Goal: Task Accomplishment & Management: Complete application form

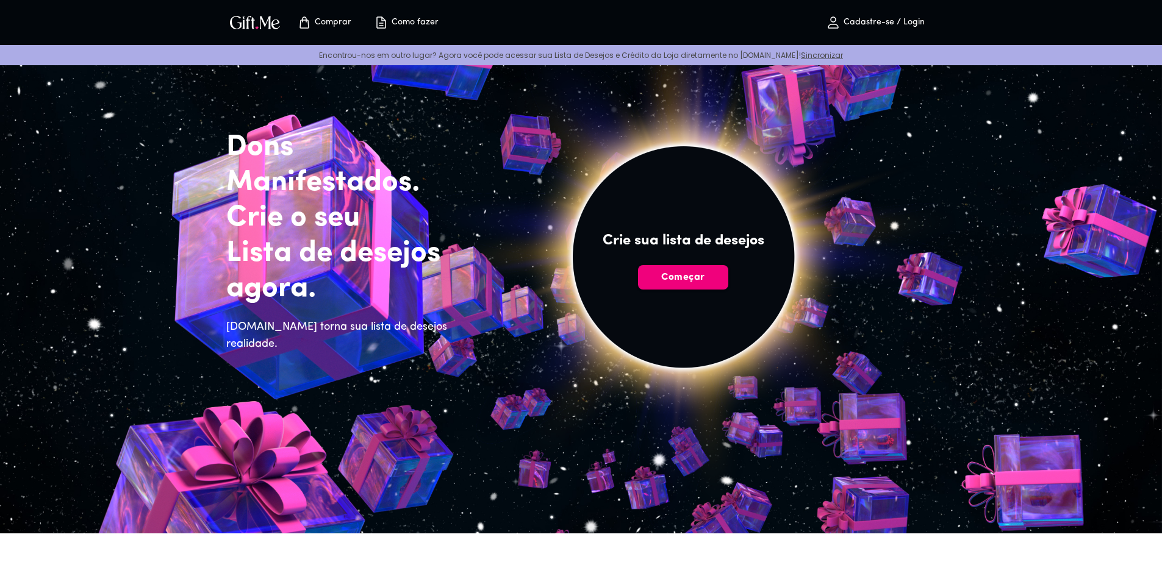
click at [699, 282] on font "Começar" at bounding box center [682, 278] width 43 height 10
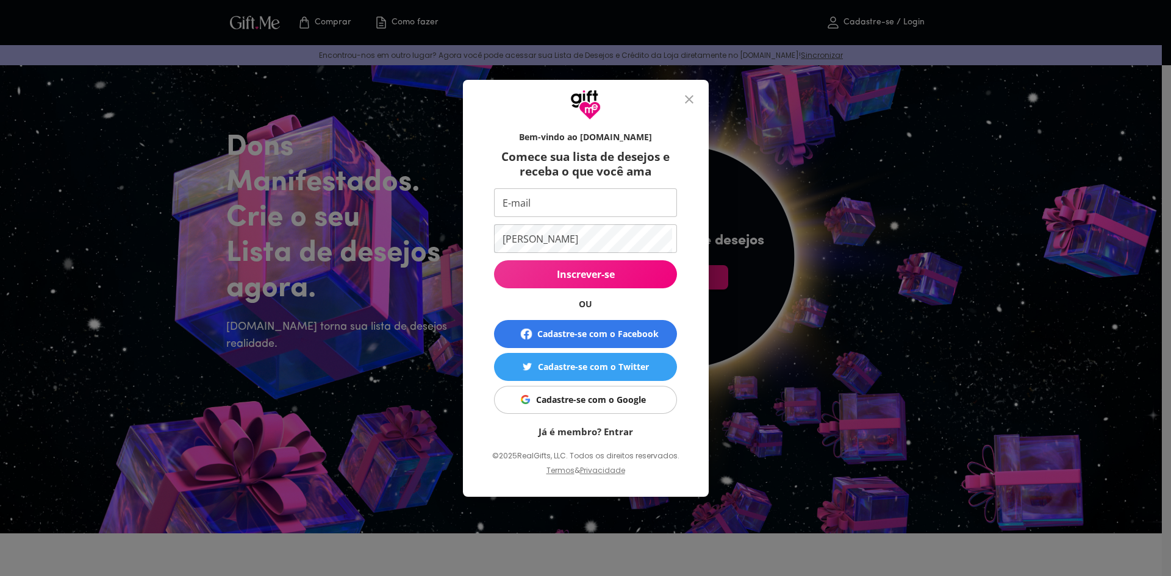
click at [623, 395] on font "Cadastre-se com o Google" at bounding box center [591, 400] width 110 height 12
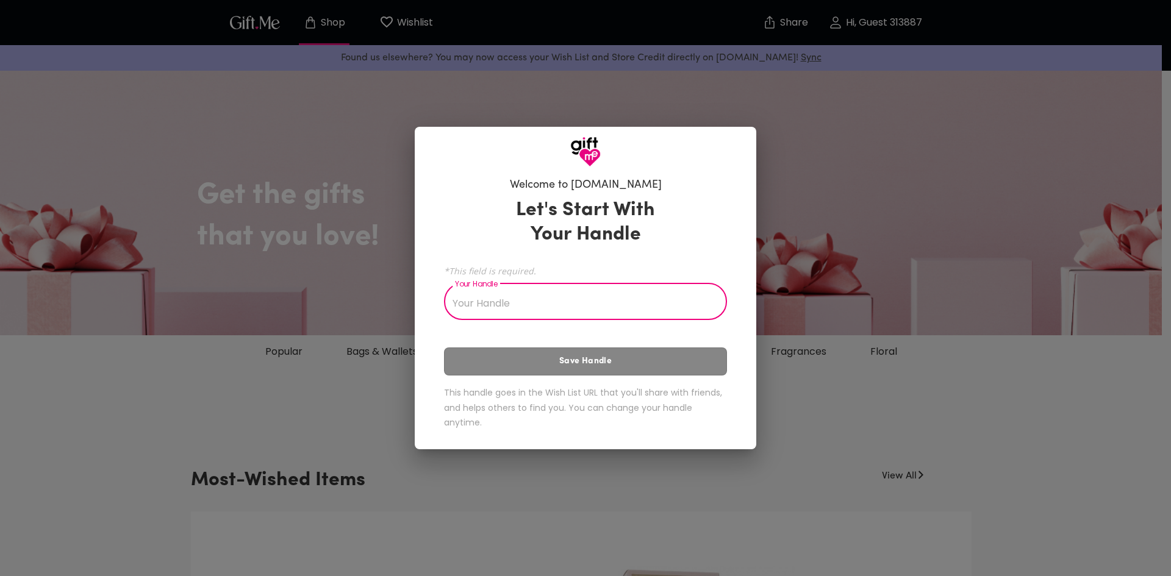
click at [531, 296] on input "Your Handle" at bounding box center [579, 303] width 270 height 34
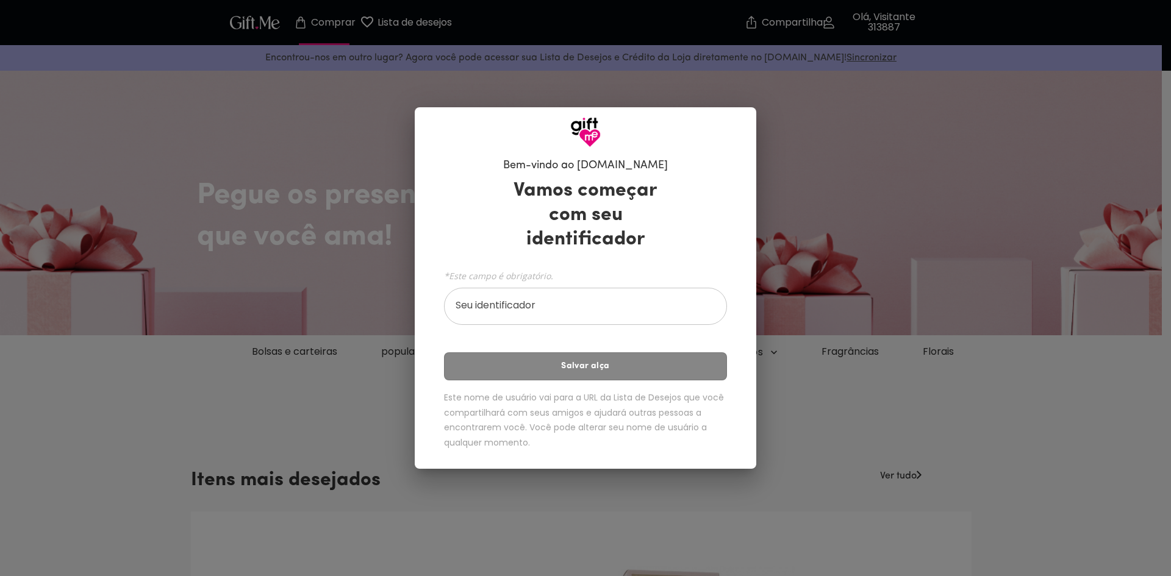
click at [521, 311] on input "Seu identificador" at bounding box center [579, 308] width 270 height 34
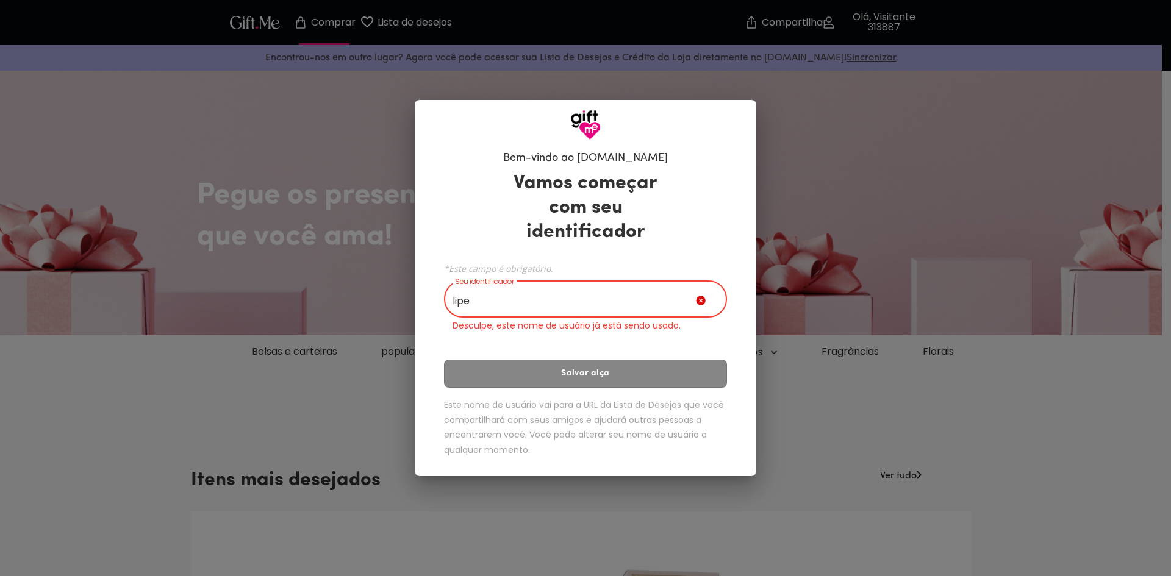
click at [572, 360] on div "Vamos começar com seu identificador *Este campo é obrigatório. Seu identificado…" at bounding box center [585, 316] width 283 height 301
click at [568, 310] on input "lipe" at bounding box center [570, 301] width 252 height 34
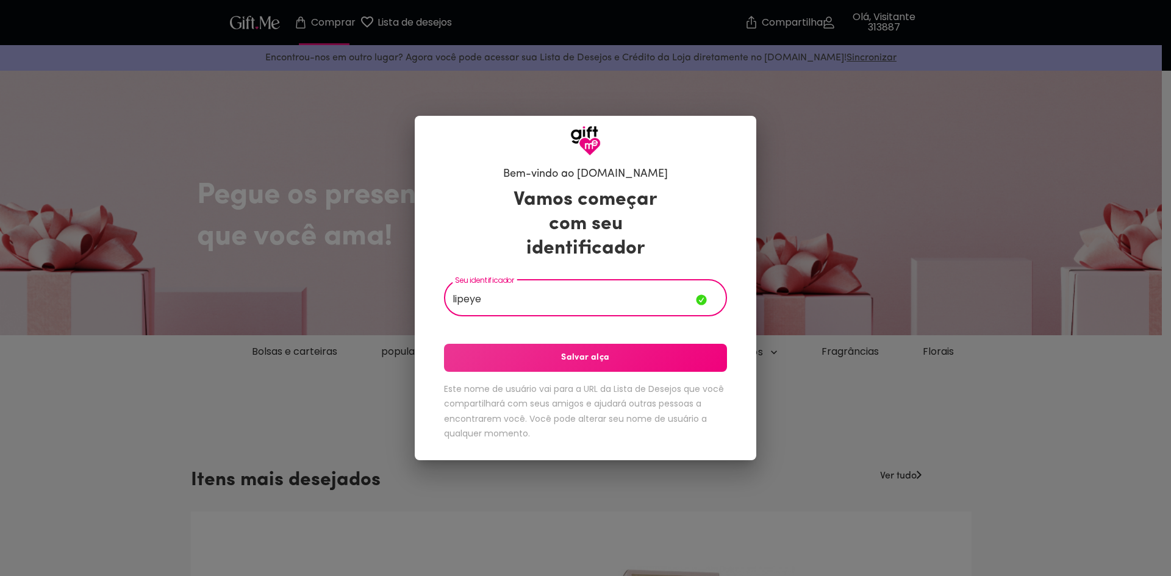
type input "lipeye"
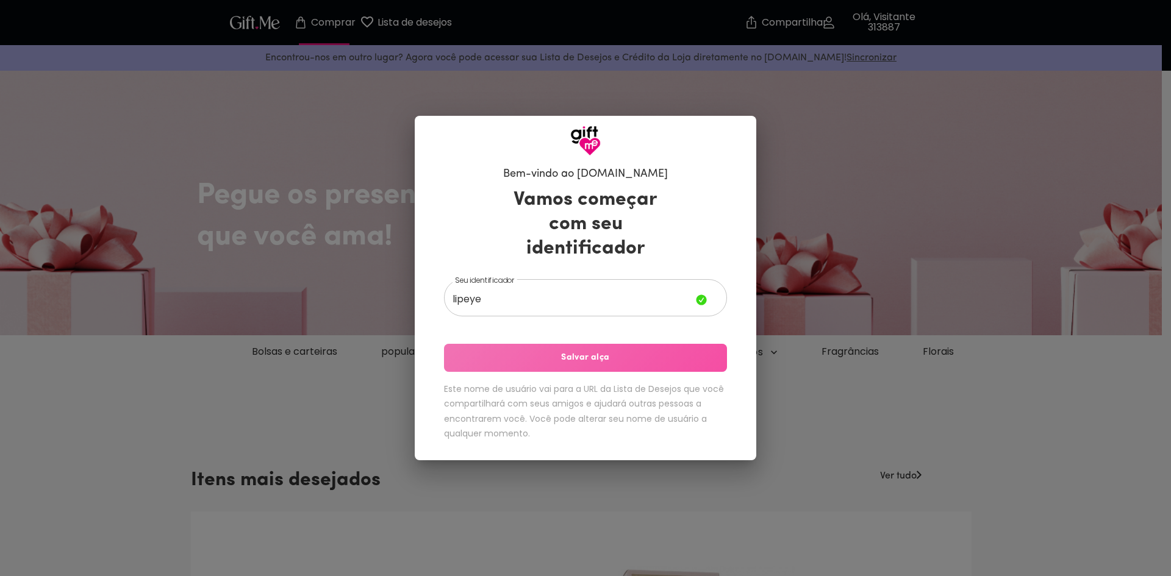
click at [597, 353] on font "Salvar alça" at bounding box center [585, 357] width 48 height 9
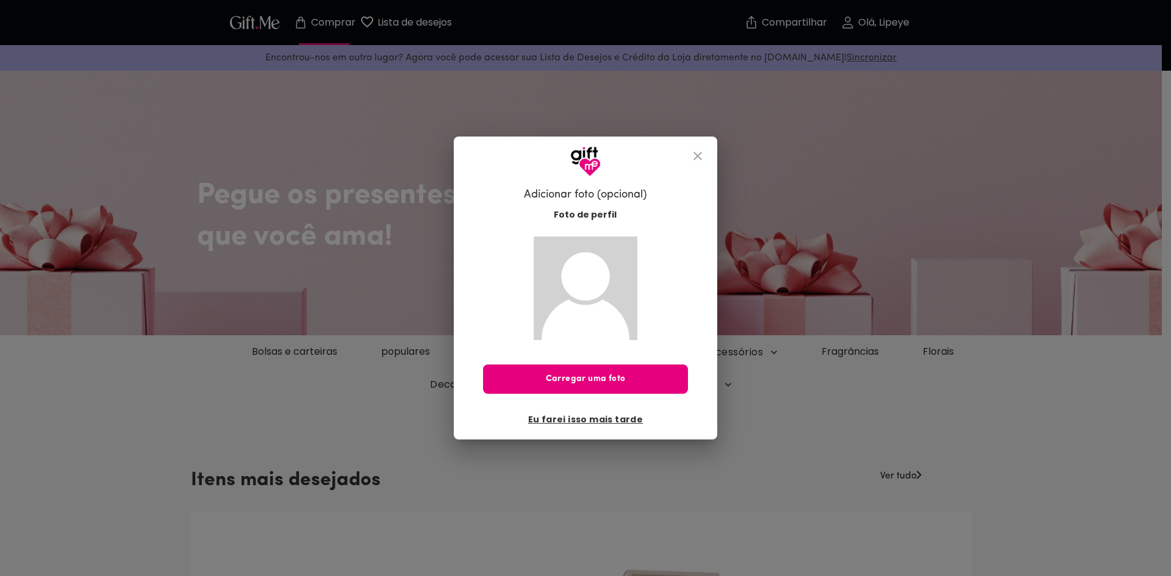
click at [580, 286] on img at bounding box center [586, 289] width 104 height 104
click at [606, 421] on font "Eu farei isso mais tarde" at bounding box center [585, 420] width 115 height 12
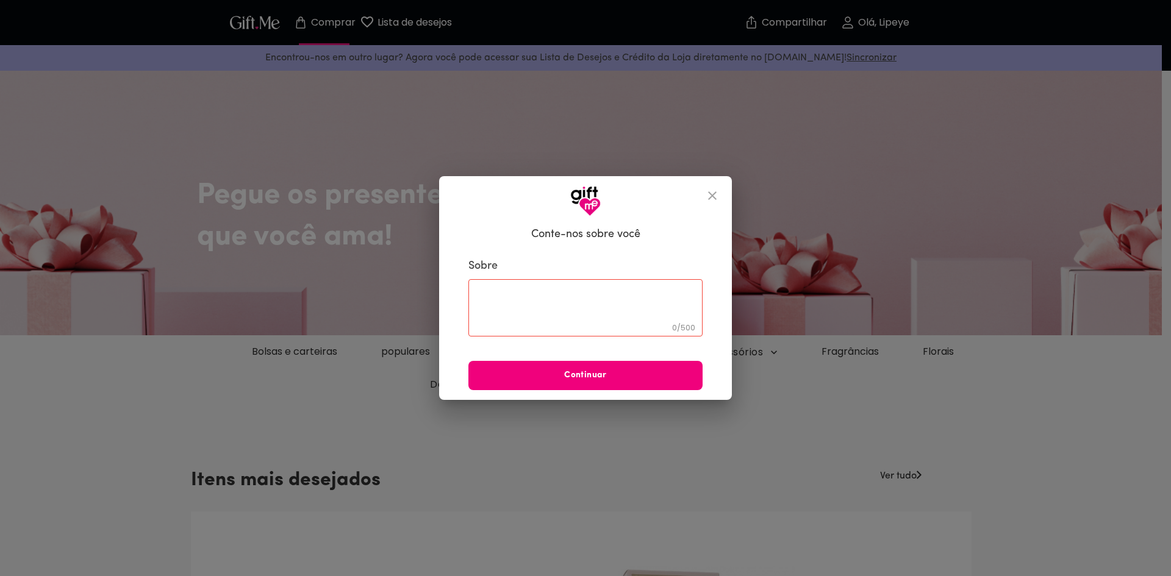
click at [617, 376] on span "Continuar" at bounding box center [585, 375] width 234 height 13
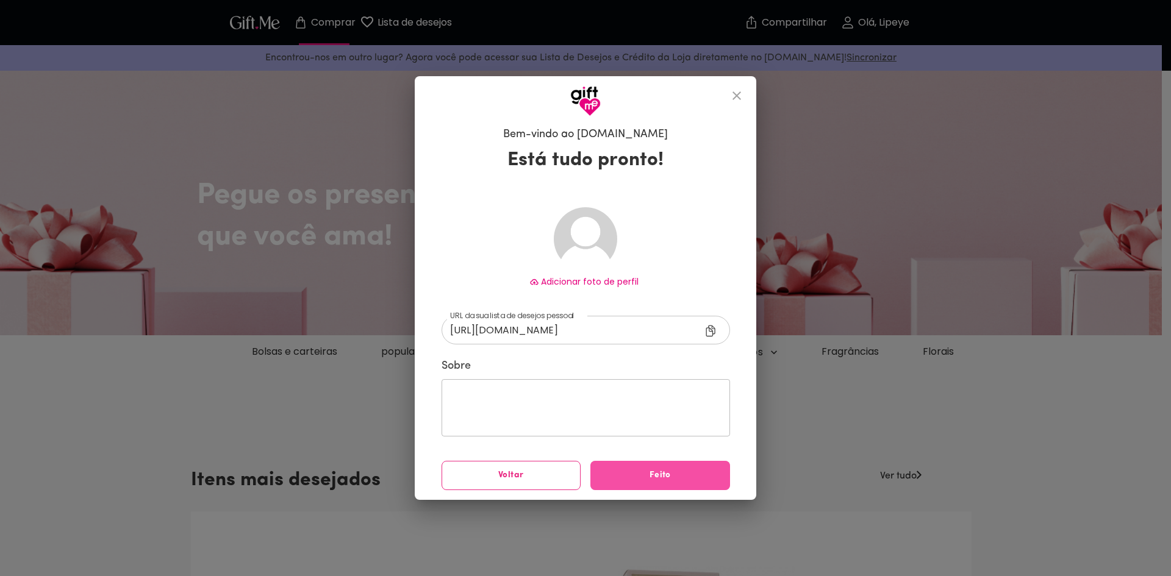
click at [640, 473] on span "Feito" at bounding box center [660, 475] width 140 height 13
